Goal: Task Accomplishment & Management: Use online tool/utility

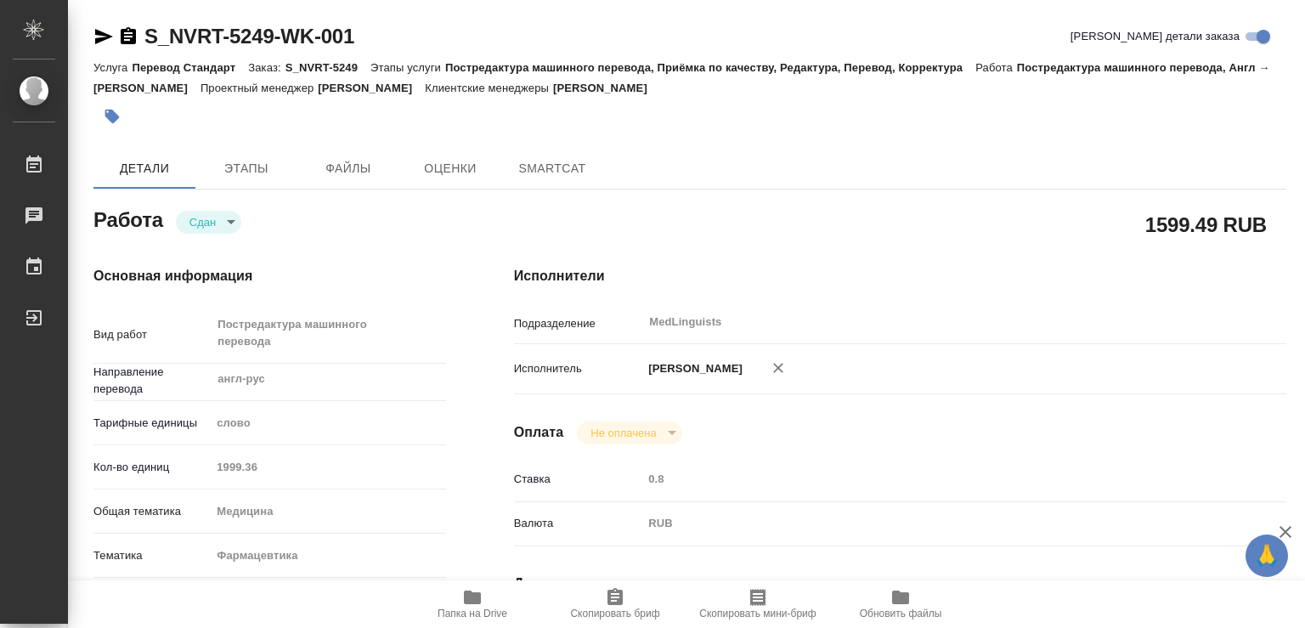
type textarea "x"
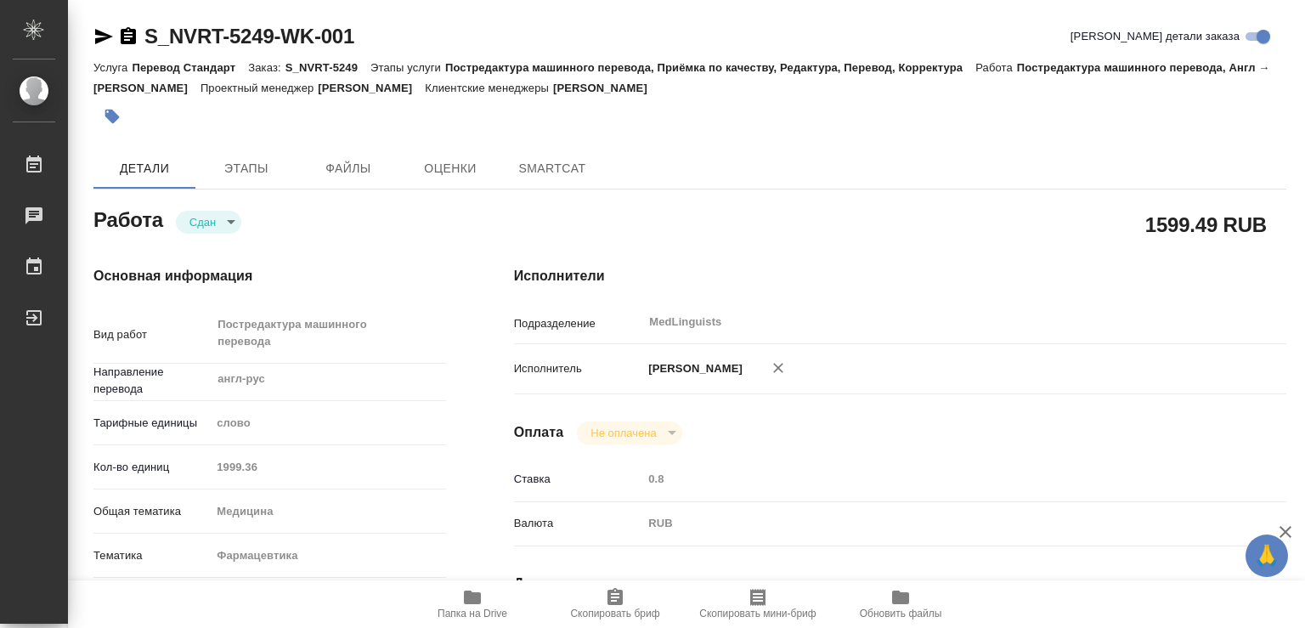
type textarea "x"
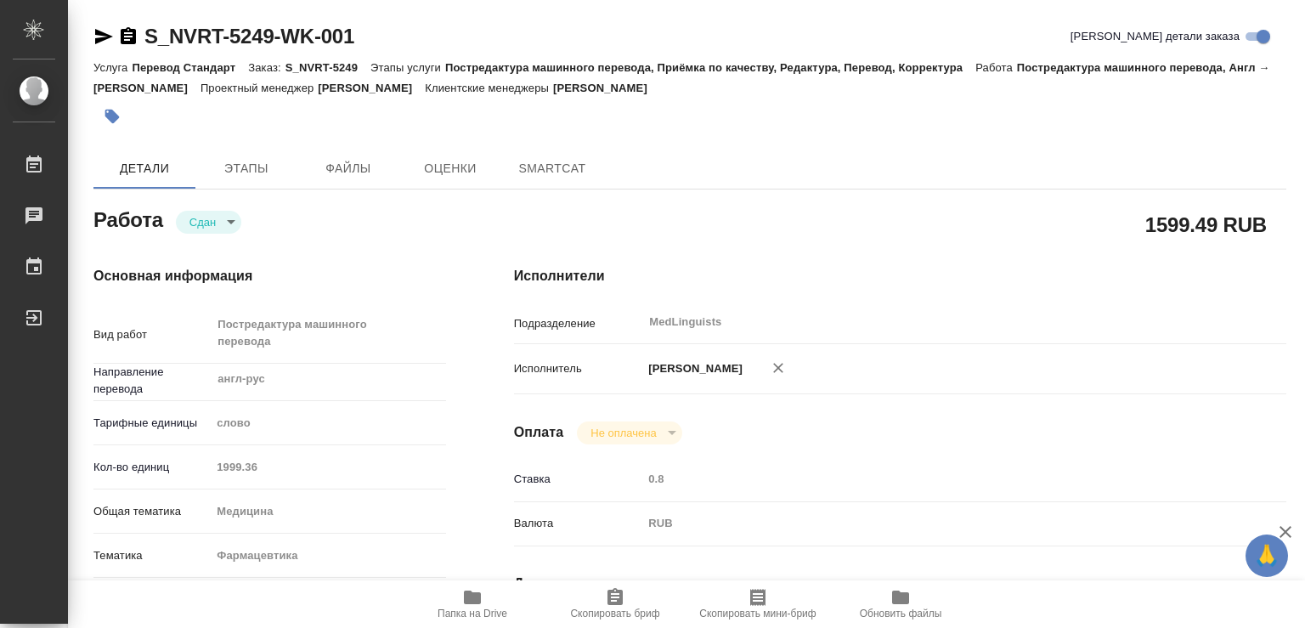
type textarea "x"
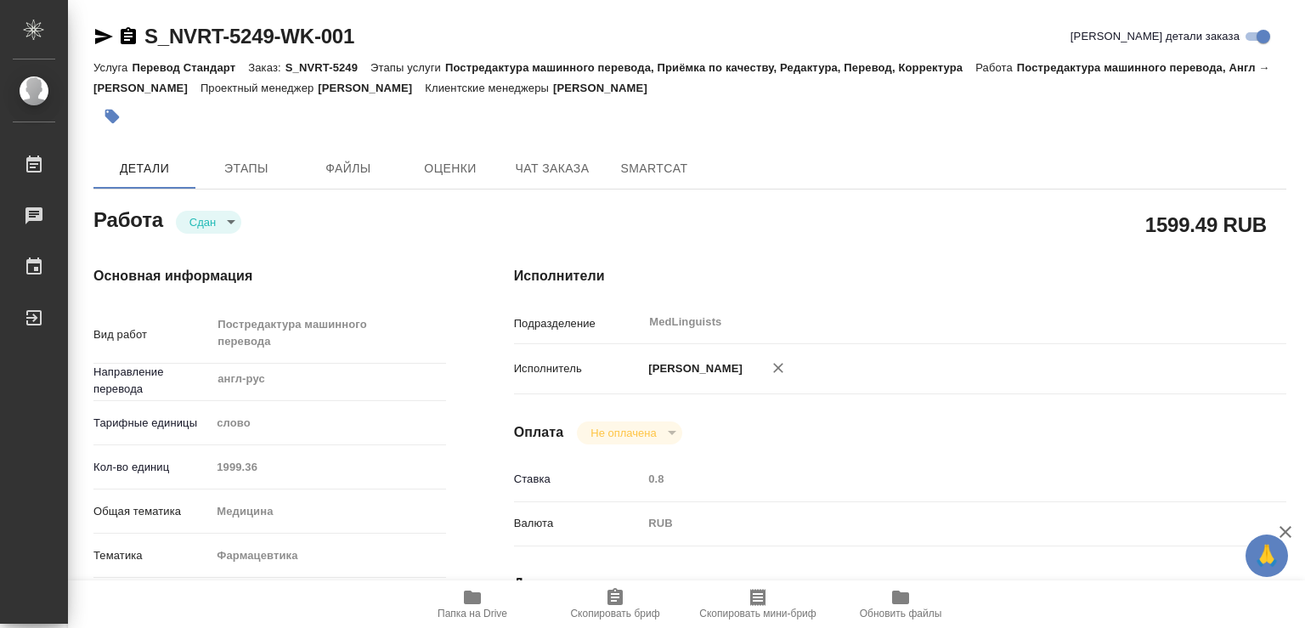
type textarea "x"
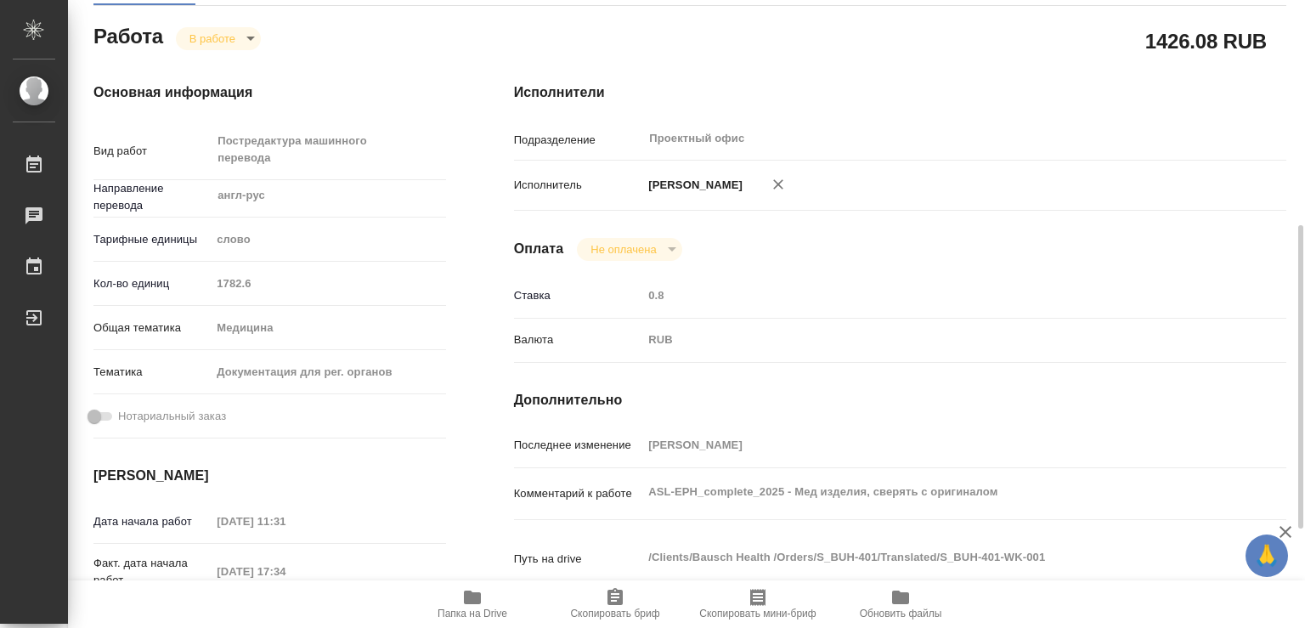
scroll to position [275, 0]
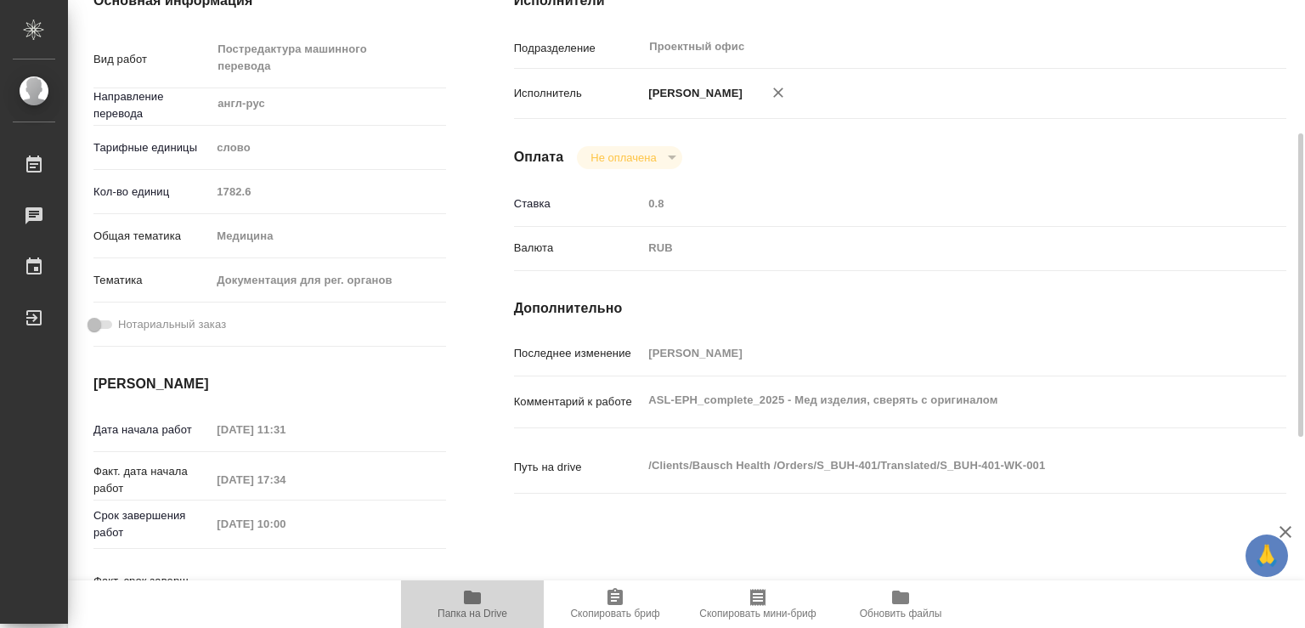
click at [470, 586] on button "Папка на Drive" at bounding box center [472, 604] width 143 height 48
click at [468, 595] on icon "button" at bounding box center [472, 597] width 17 height 14
click at [467, 596] on icon "button" at bounding box center [472, 597] width 17 height 14
